Goal: Information Seeking & Learning: Learn about a topic

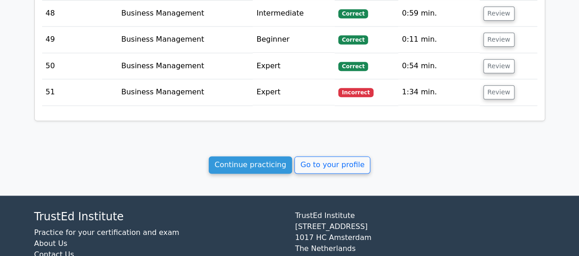
scroll to position [2290, 0]
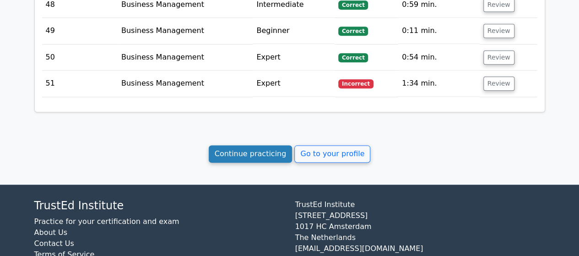
click at [253, 145] on link "Continue practicing" at bounding box center [251, 153] width 84 height 17
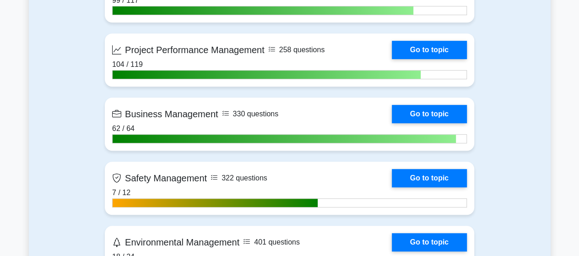
scroll to position [2015, 0]
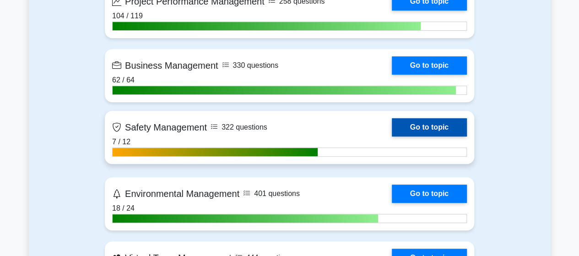
click at [392, 122] on link "Go to topic" at bounding box center [429, 127] width 75 height 18
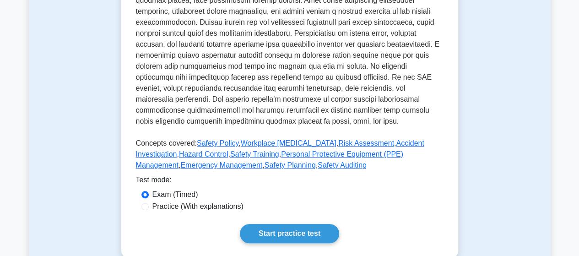
scroll to position [366, 0]
